Goal: Information Seeking & Learning: Learn about a topic

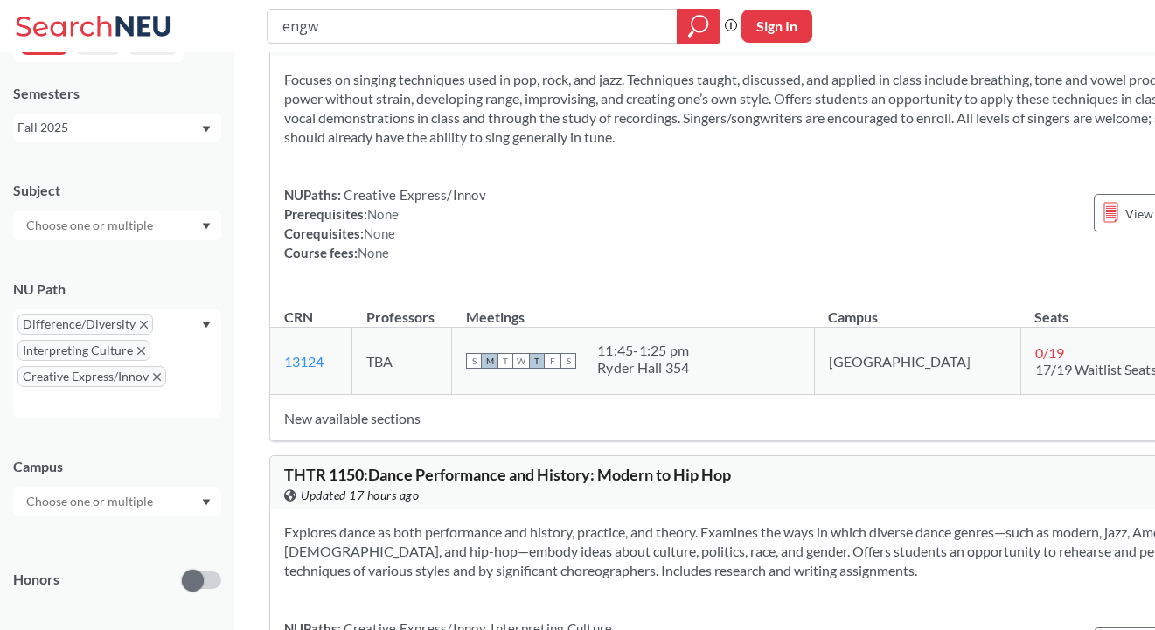
scroll to position [19460, 0]
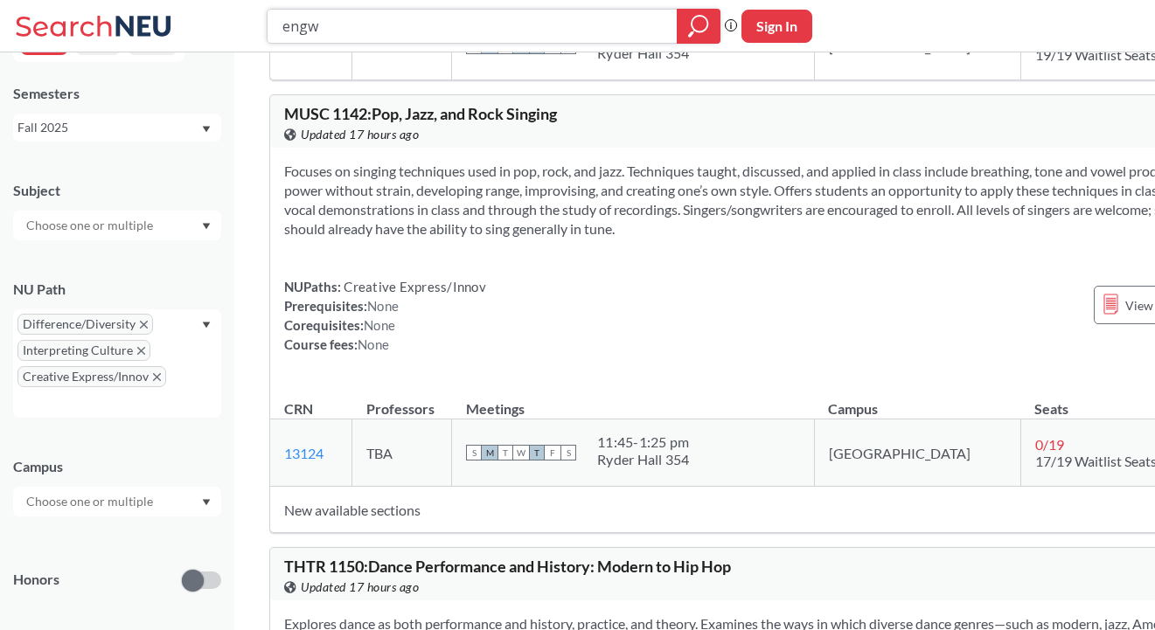
click at [432, 18] on input "engw" at bounding box center [473, 26] width 384 height 30
click at [225, 282] on div "NEU CPS LAW Semesters Fall 2025 Subject NU Path Difference/Diversity Interpreti…" at bounding box center [117, 341] width 234 height 578
click at [679, 38] on div at bounding box center [699, 26] width 44 height 35
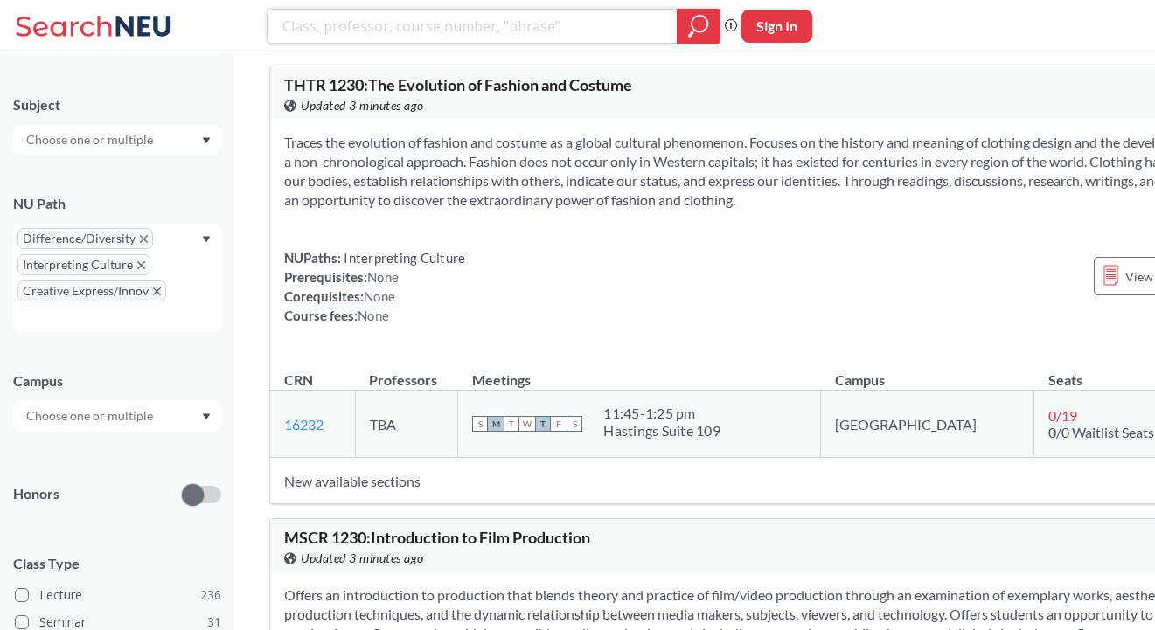
scroll to position [31077, 0]
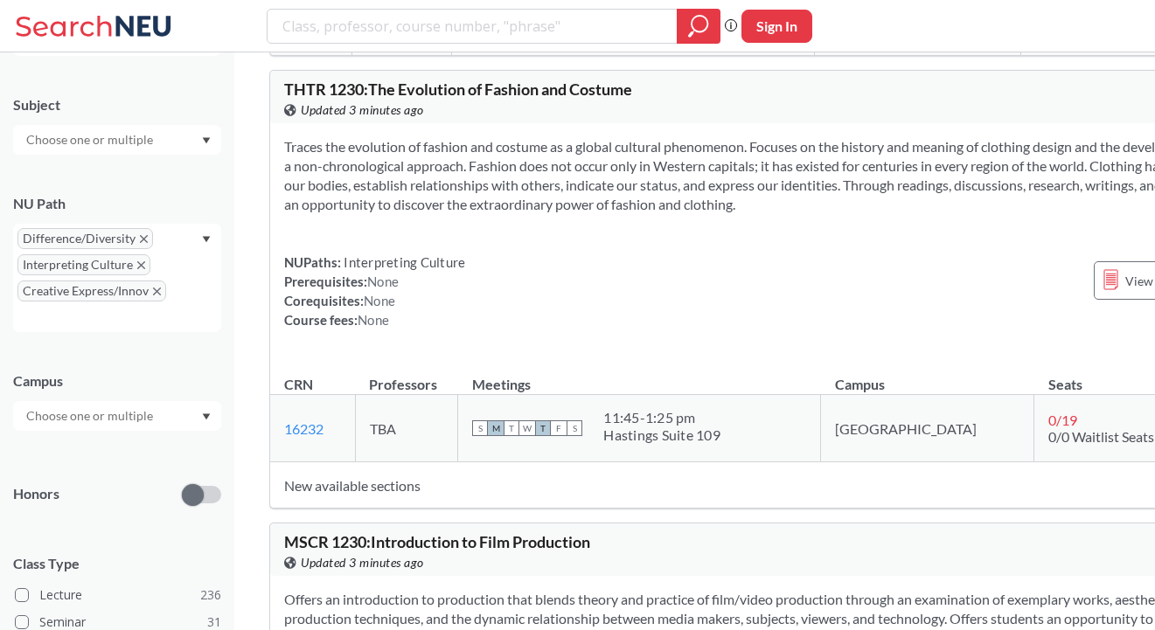
click at [139, 267] on icon "X to remove pill" at bounding box center [141, 265] width 8 height 8
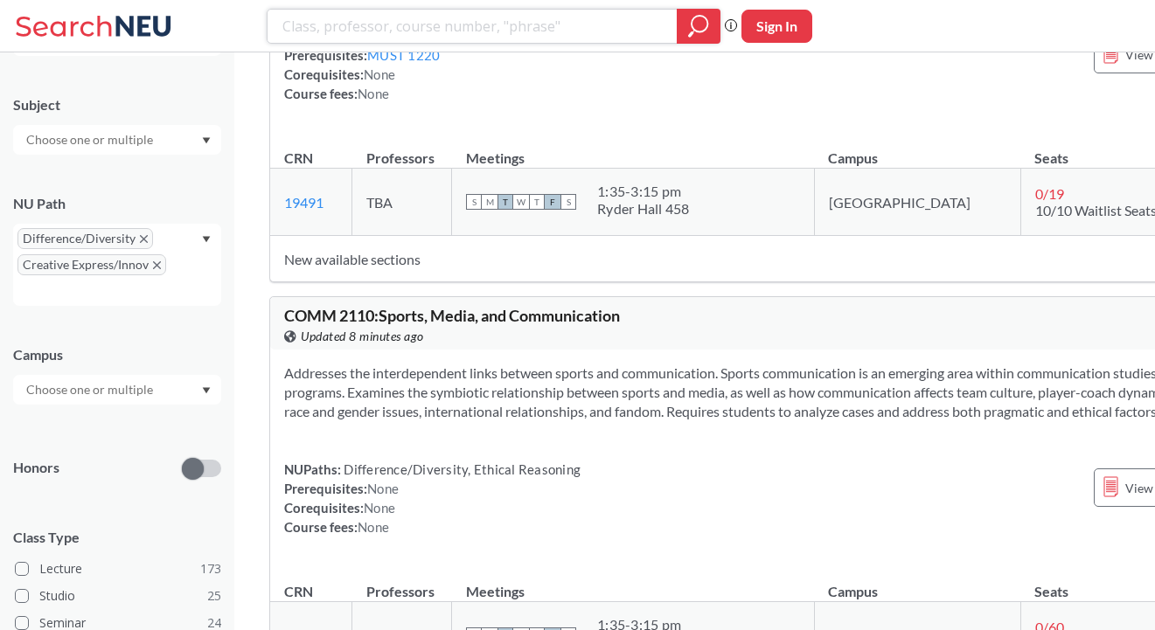
scroll to position [37959, 0]
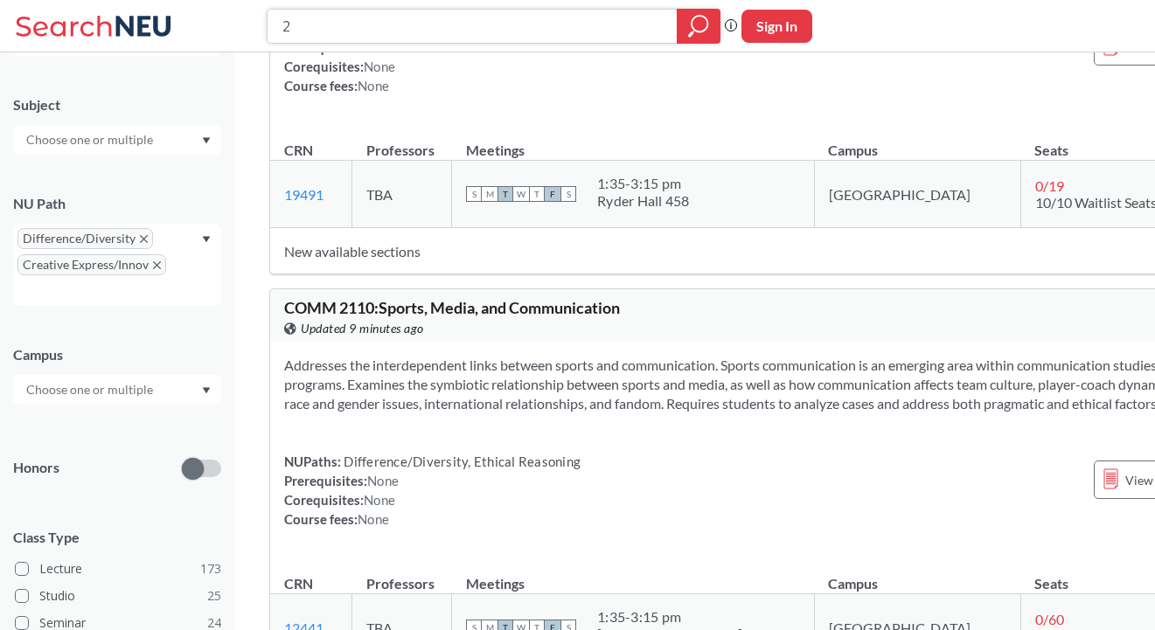
type input "2"
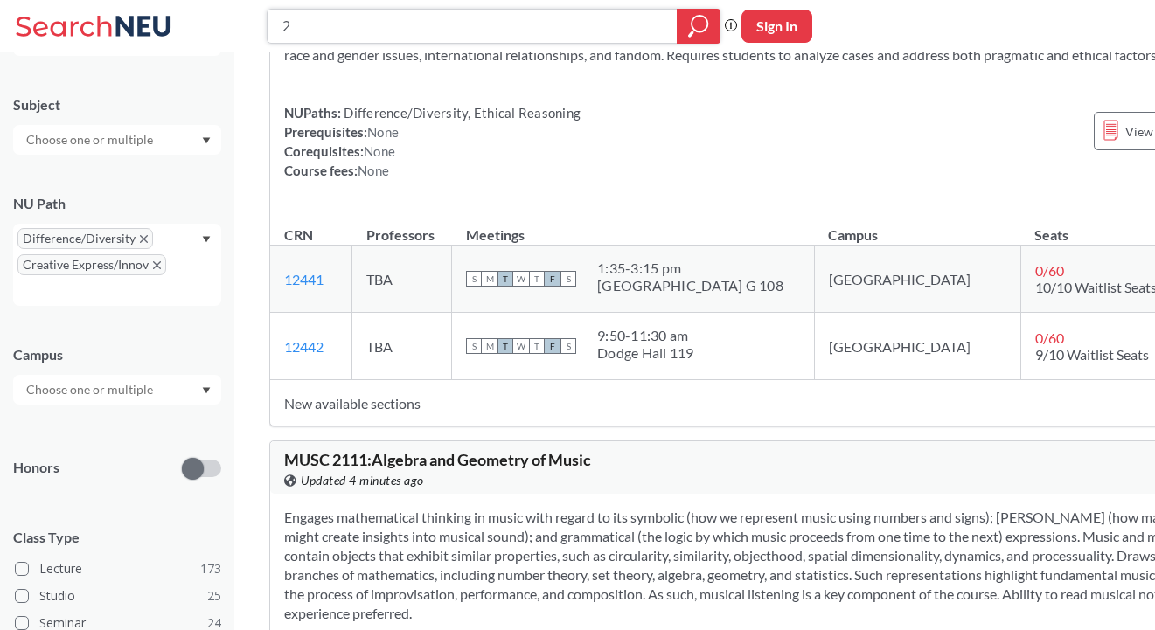
scroll to position [38318, 0]
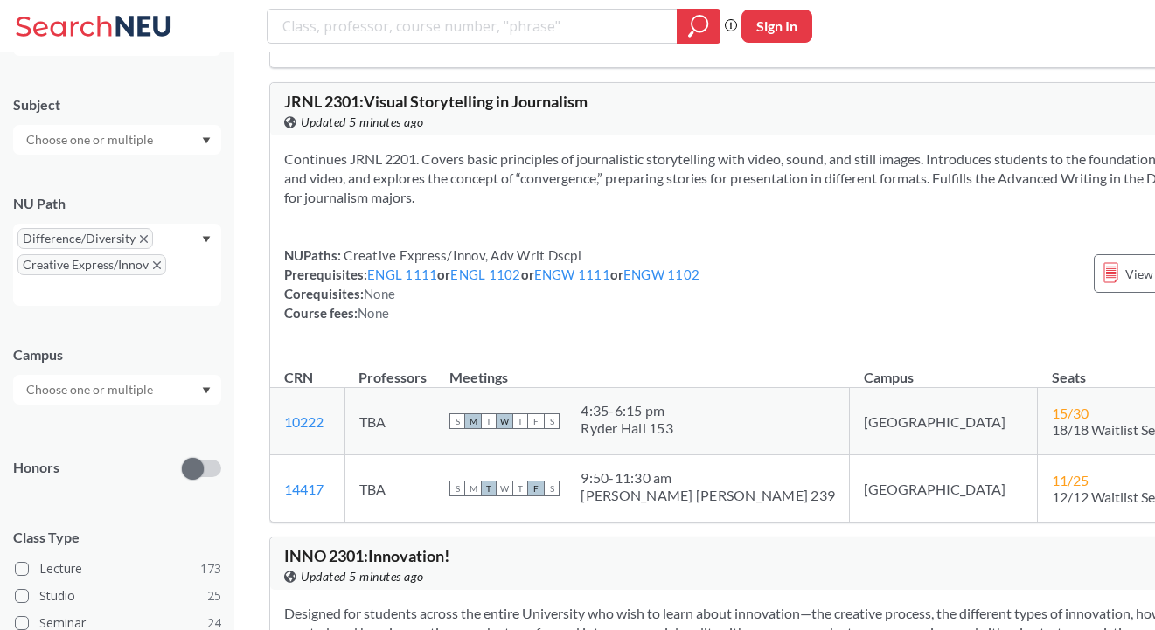
scroll to position [47392, 0]
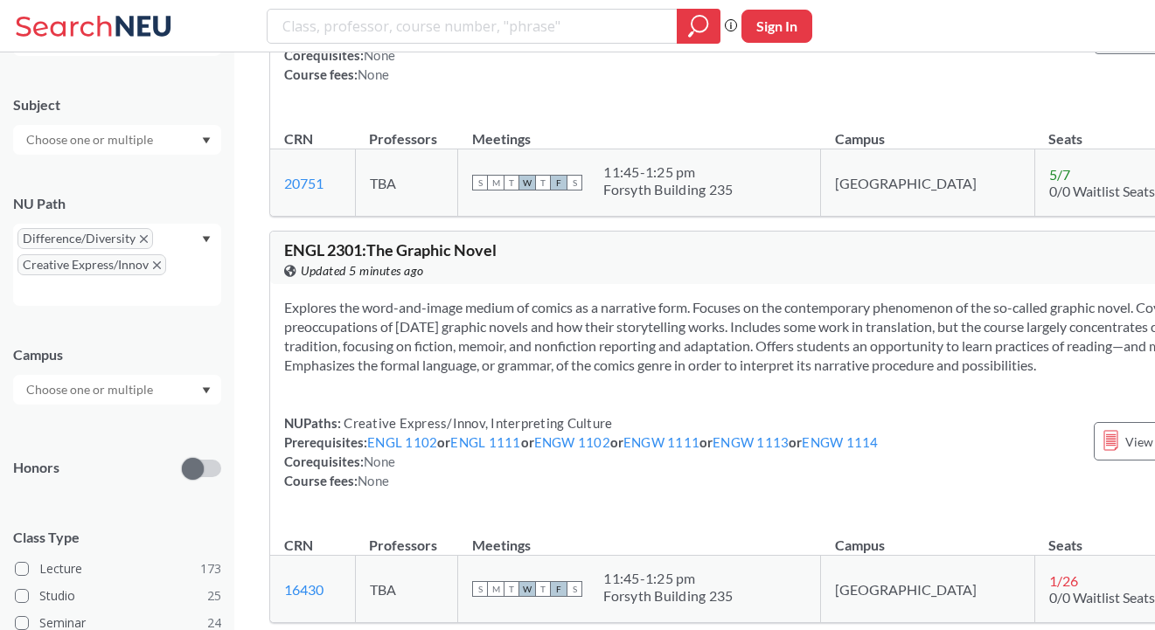
scroll to position [49336, 0]
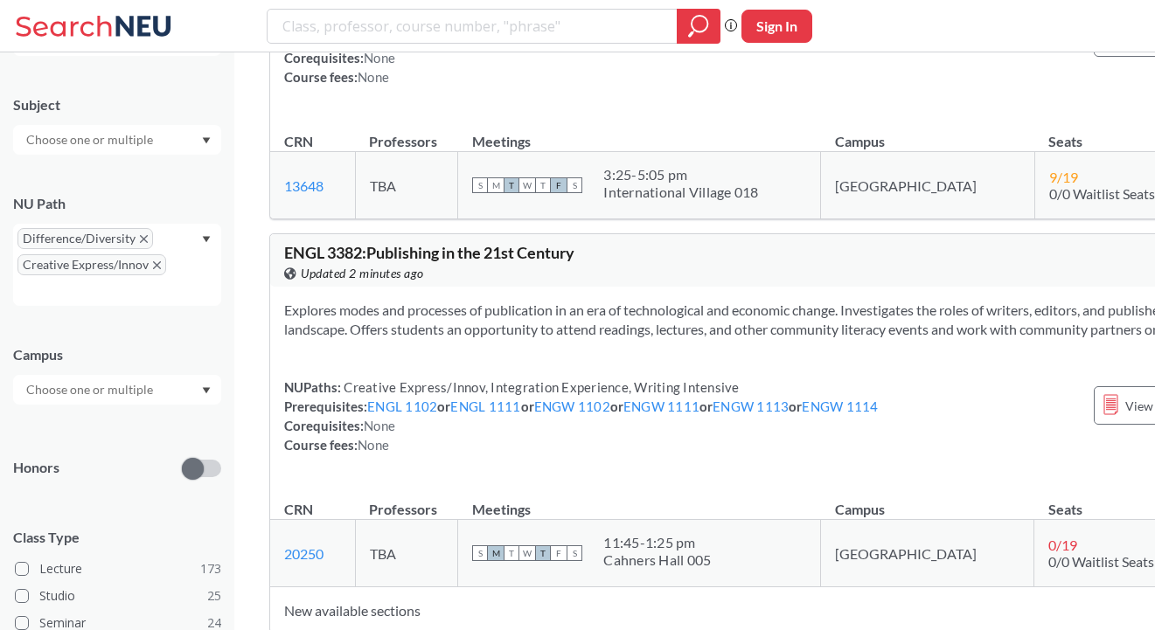
scroll to position [85455, 0]
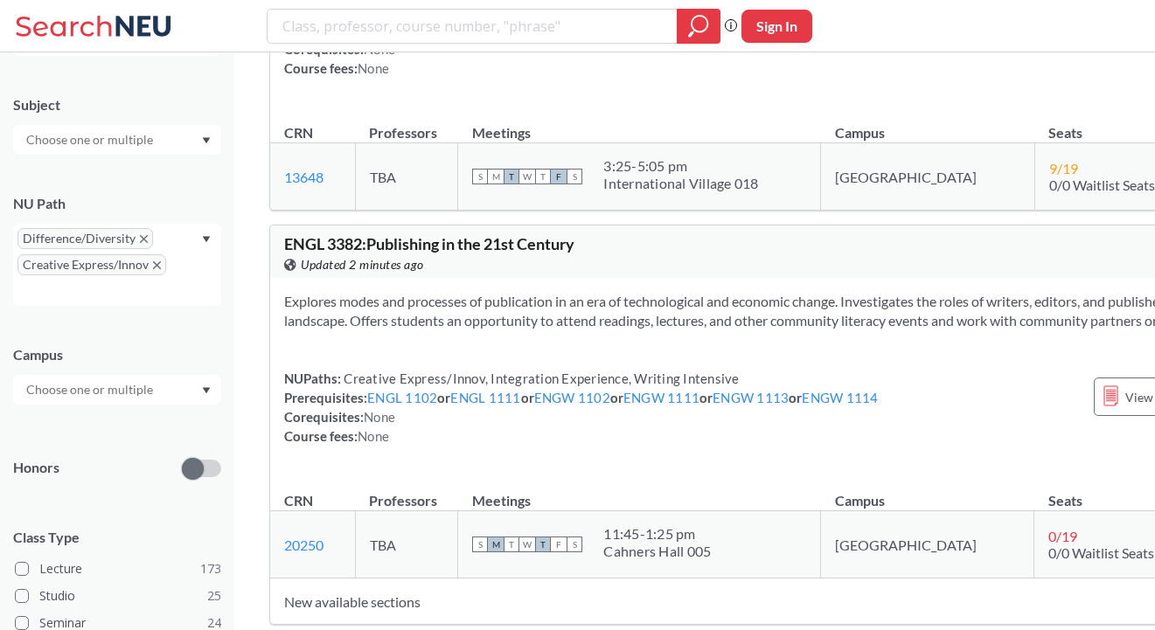
click at [153, 241] on div "Difference/Diversity Creative Express/Innov" at bounding box center [117, 265] width 208 height 82
click at [147, 241] on span "Difference/Diversity" at bounding box center [85, 238] width 136 height 21
click at [154, 260] on span "Creative Express/Innov" at bounding box center [91, 264] width 149 height 21
click at [144, 232] on span "Difference/Diversity" at bounding box center [85, 238] width 136 height 21
click at [218, 202] on div "NU Path" at bounding box center [117, 203] width 208 height 19
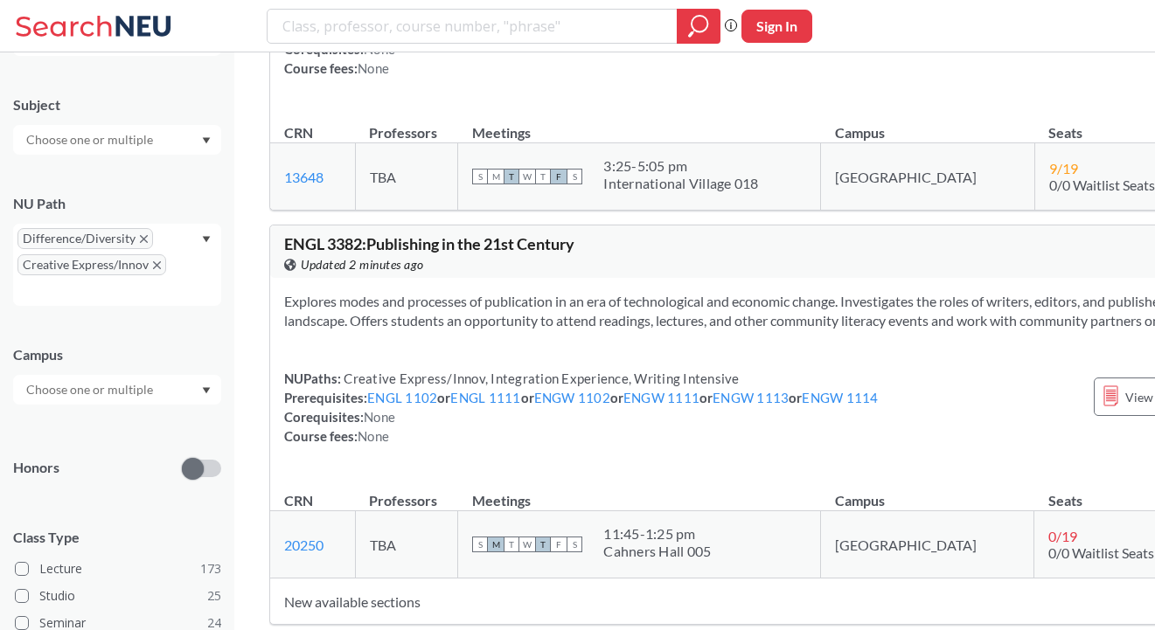
click at [140, 239] on icon "X to remove pill" at bounding box center [144, 239] width 8 height 8
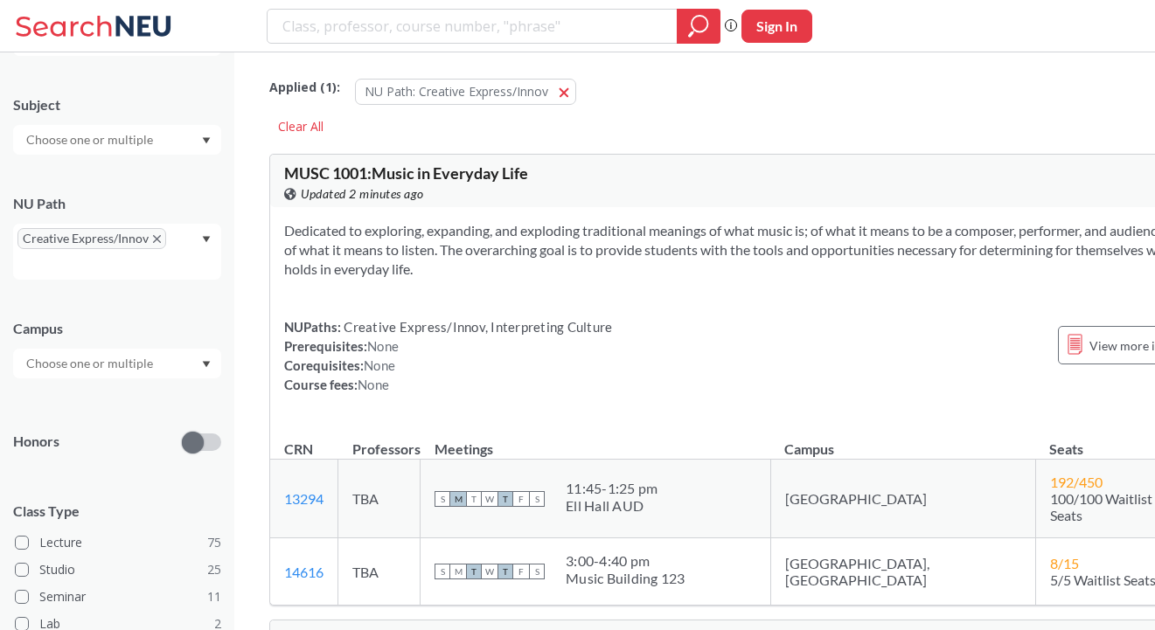
click at [153, 235] on icon "X to remove pill" at bounding box center [157, 239] width 8 height 8
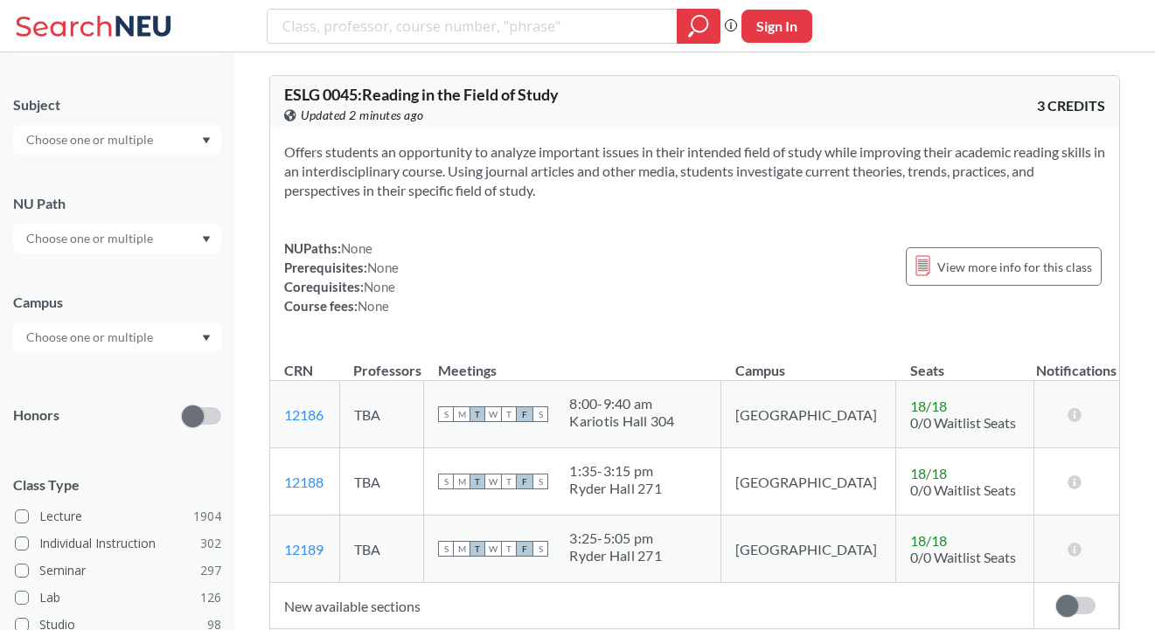
click at [180, 149] on div at bounding box center [117, 140] width 208 height 30
click at [180, 138] on div at bounding box center [117, 140] width 208 height 30
click at [108, 338] on input "text" at bounding box center [90, 337] width 147 height 21
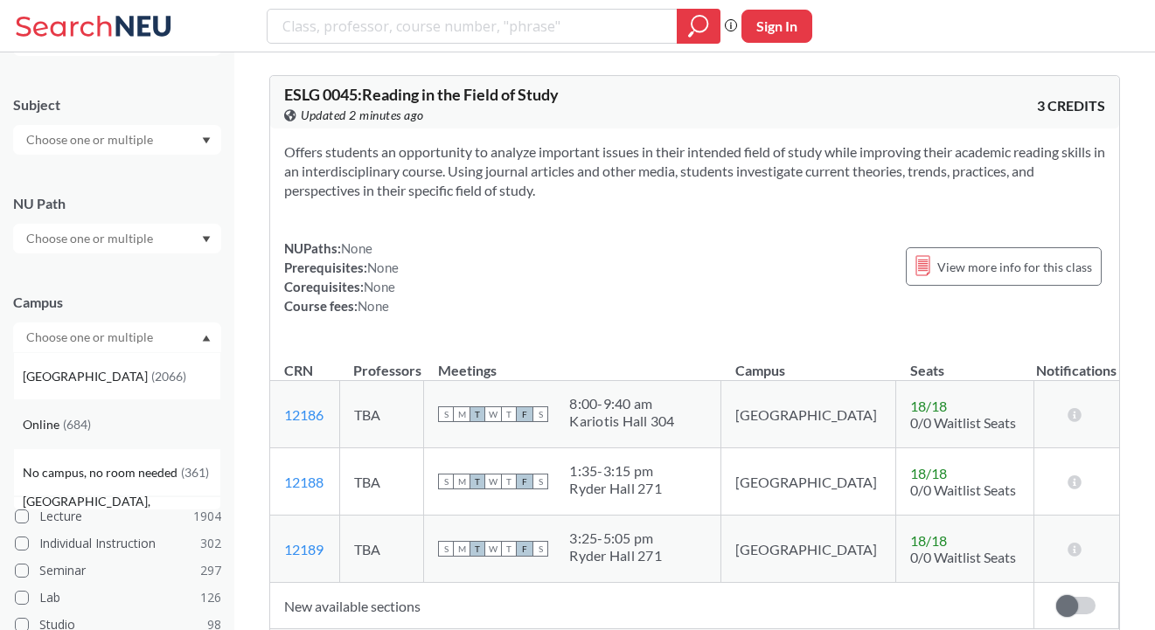
click at [108, 416] on div "Online ( 684 )" at bounding box center [122, 424] width 198 height 19
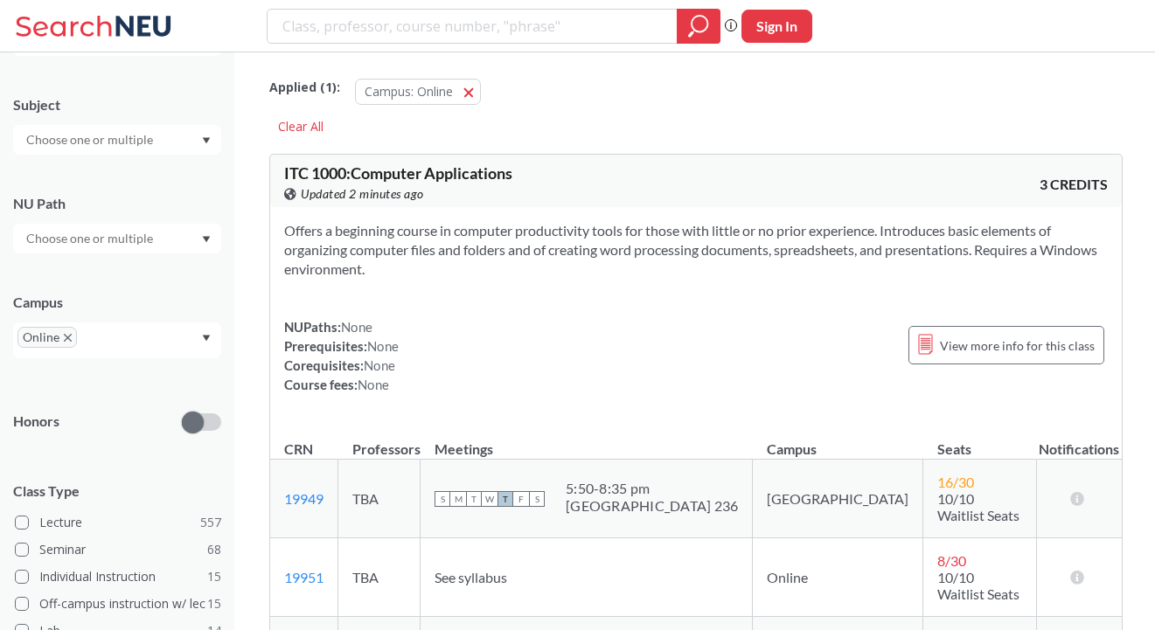
click at [493, 275] on section "Offers a beginning course in computer productivity tools for those with little …" at bounding box center [696, 250] width 824 height 58
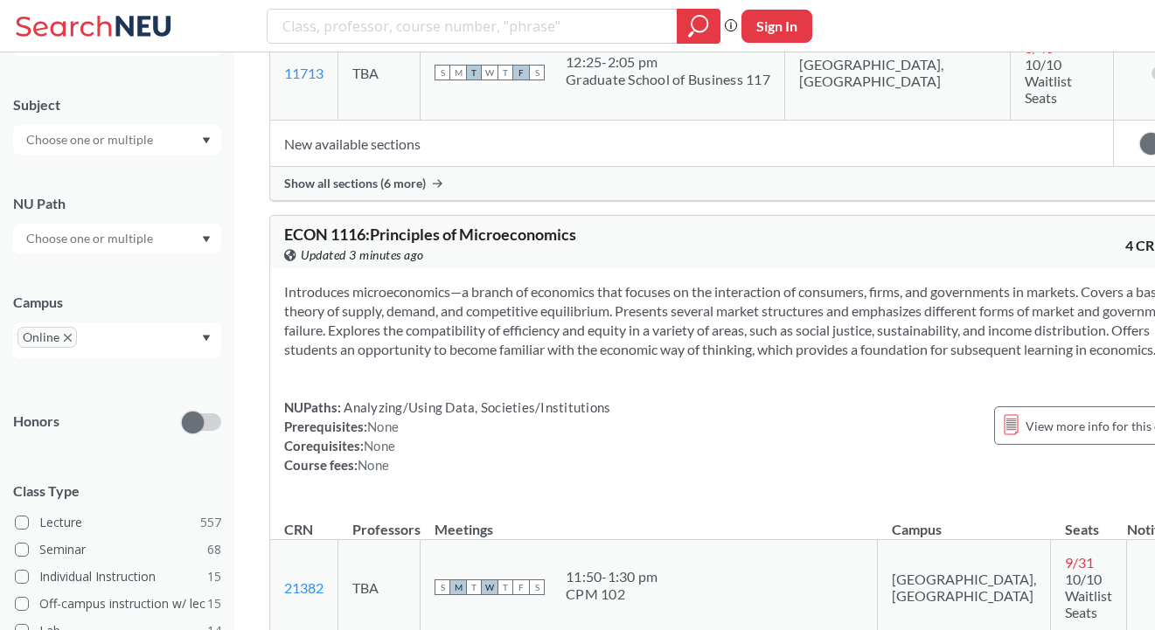
scroll to position [22199, 0]
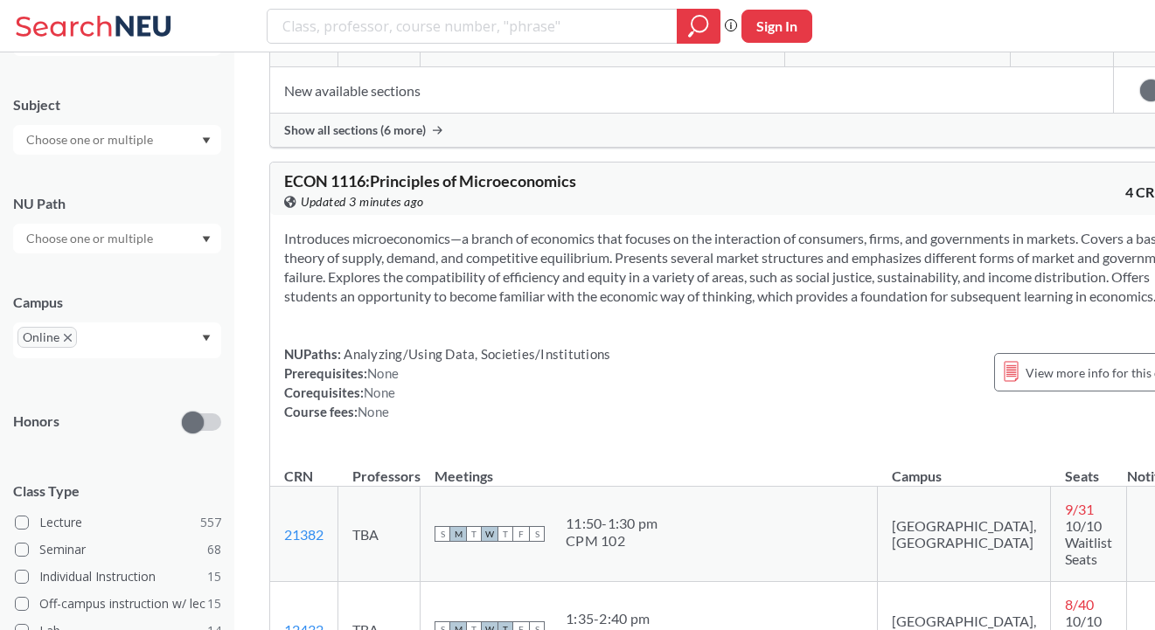
click at [377, 138] on span "Show all sections (6 more)" at bounding box center [355, 130] width 142 height 16
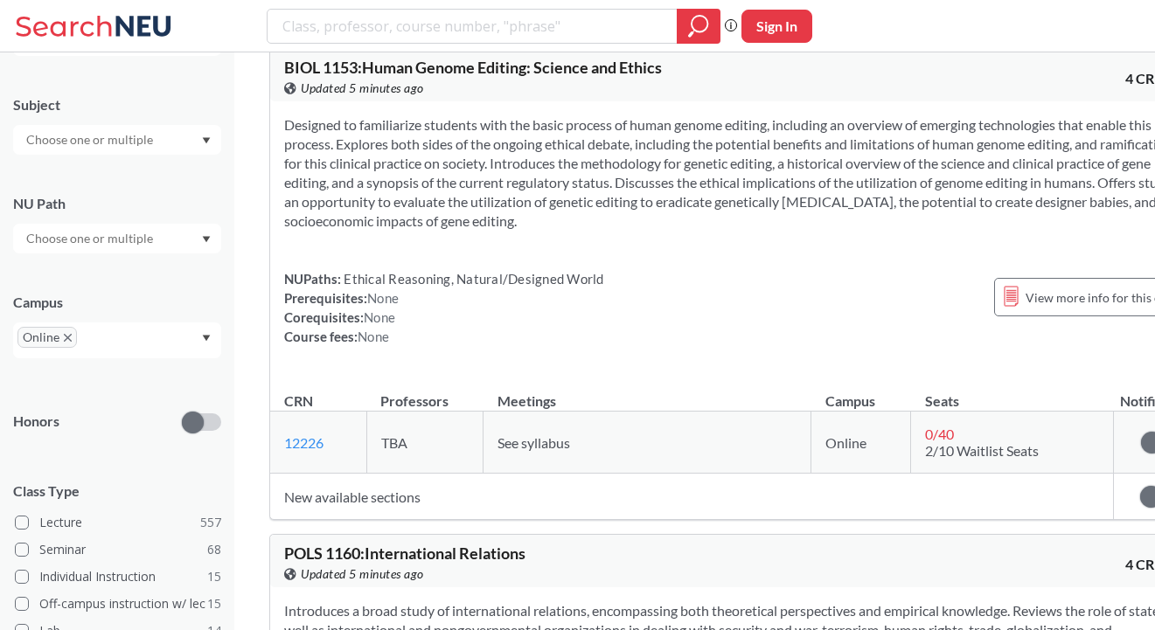
scroll to position [27056, 0]
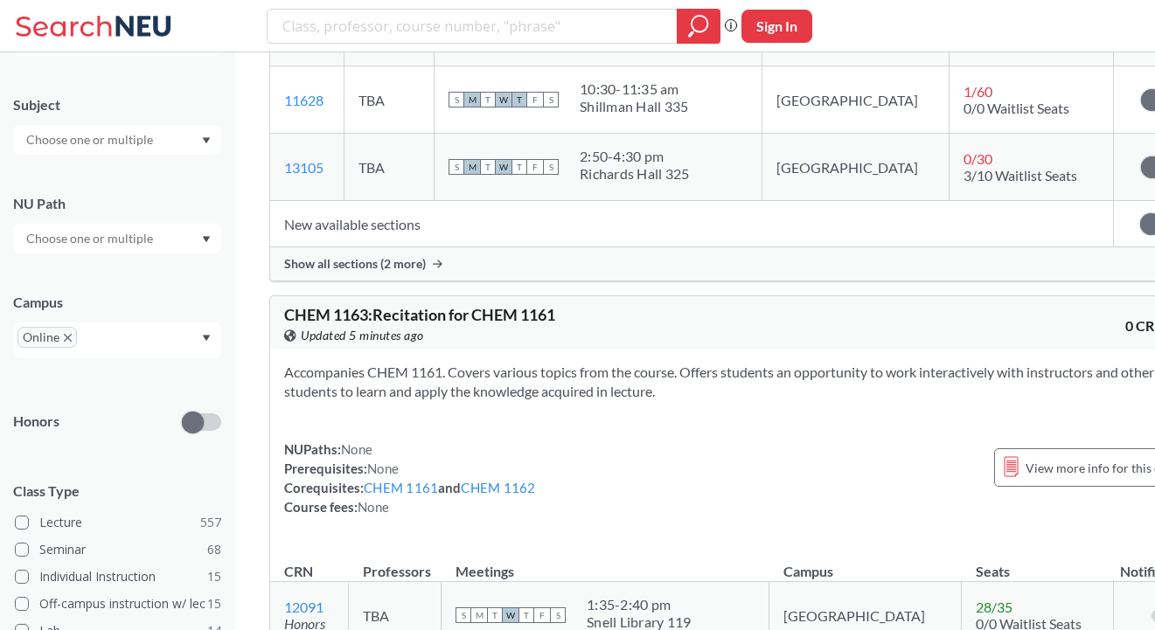
click at [438, 281] on div "Show all sections (2 more)" at bounding box center [738, 263] width 937 height 33
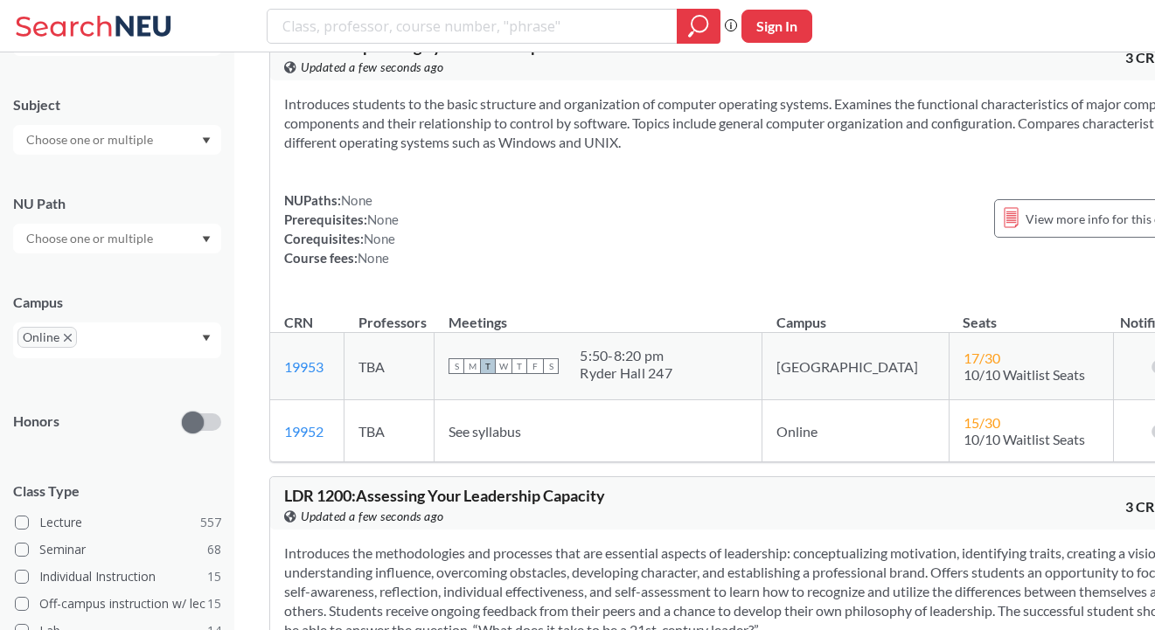
scroll to position [32217, 0]
